Goal: Use online tool/utility: Utilize a website feature to perform a specific function

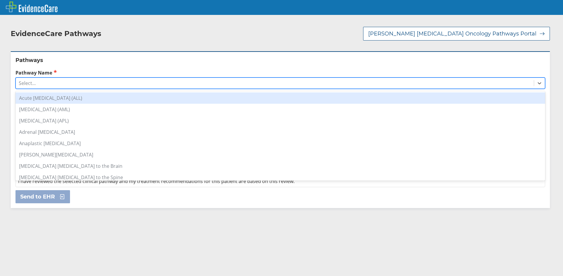
click at [120, 78] on div "Select..." at bounding box center [275, 83] width 518 height 10
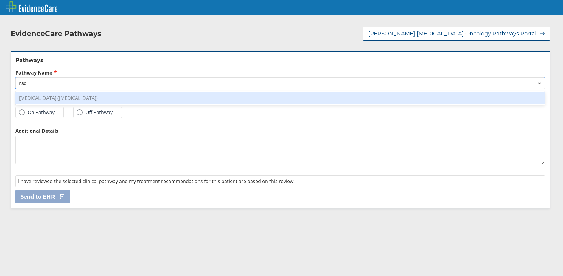
click at [128, 92] on div "[MEDICAL_DATA] ([MEDICAL_DATA])" at bounding box center [281, 97] width 530 height 11
type input "nscl"
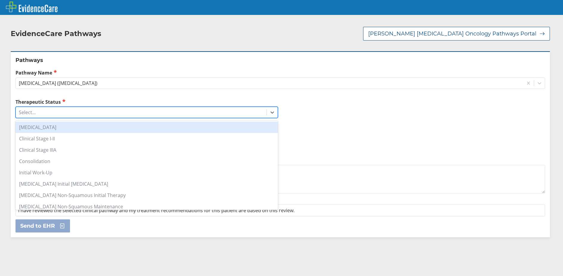
click at [106, 107] on div "Select..." at bounding box center [141, 112] width 251 height 10
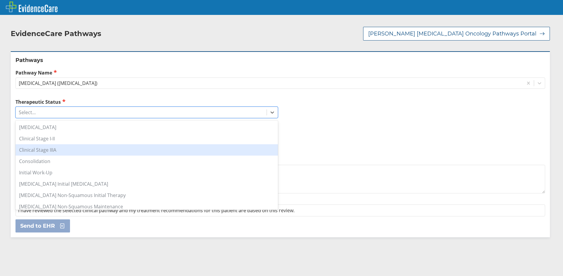
click at [95, 145] on div "Clinical Stage IIIA" at bounding box center [147, 149] width 263 height 11
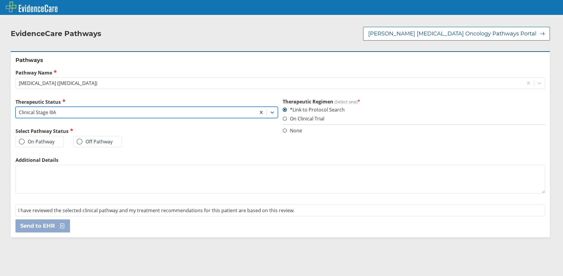
click at [126, 107] on div "Clinical Stage IIIA" at bounding box center [136, 112] width 240 height 10
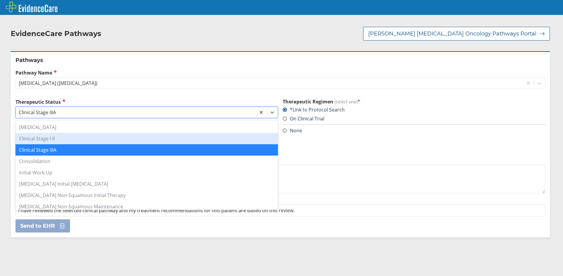
click at [109, 133] on div "Clinical Stage I-II" at bounding box center [147, 138] width 263 height 11
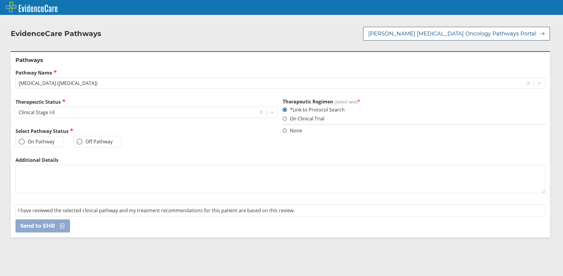
click at [20, 139] on span at bounding box center [22, 142] width 6 height 6
click at [0, 0] on input "On Pathway" at bounding box center [0, 0] width 0 height 0
click at [43, 222] on span "Send to EHR" at bounding box center [37, 225] width 35 height 7
